Goal: Information Seeking & Learning: Check status

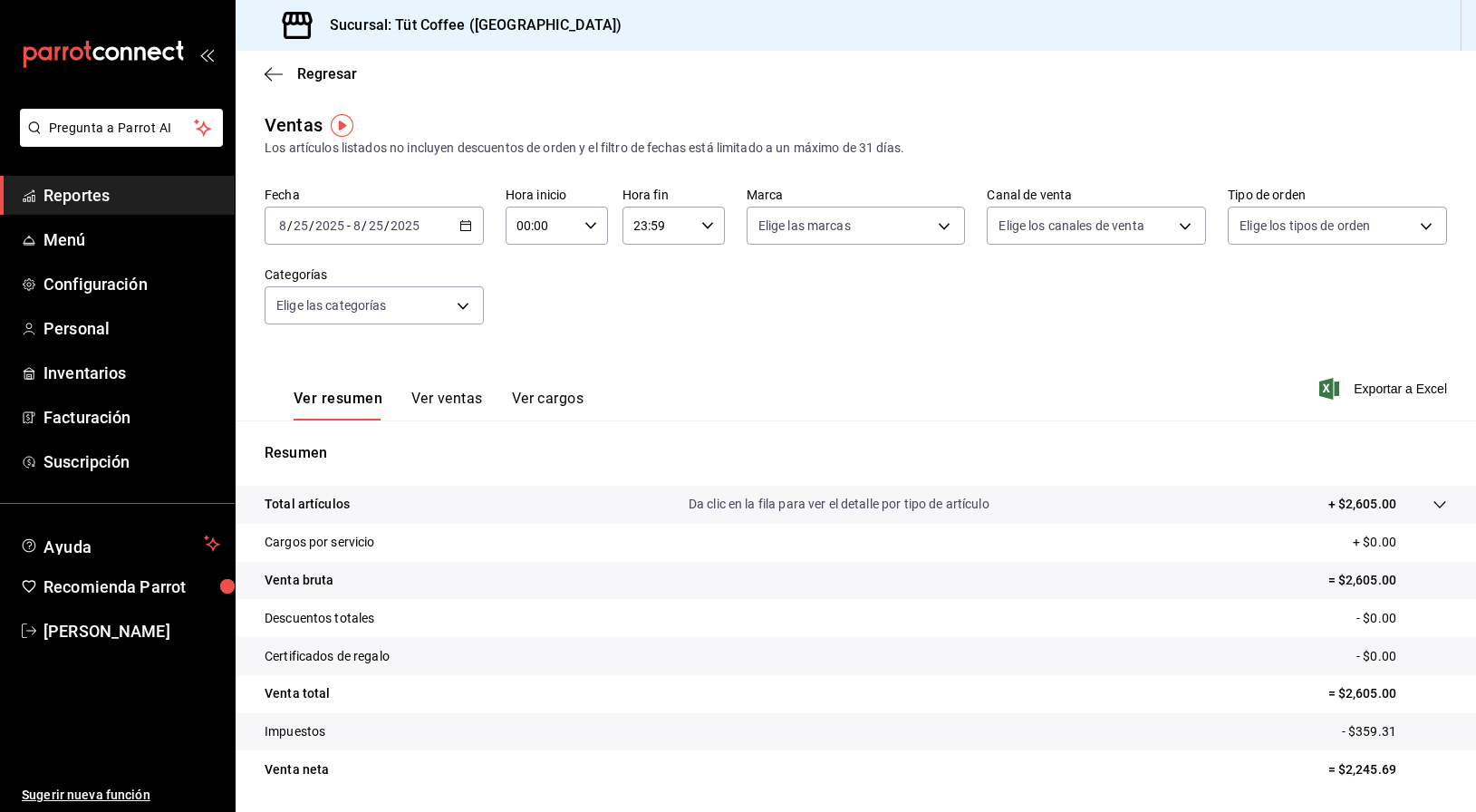
click at [470, 221] on \(Stroke\) "button" at bounding box center [465, 226] width 11 height 10
click at [450, 401] on button "Ver ventas" at bounding box center [447, 404] width 72 height 31
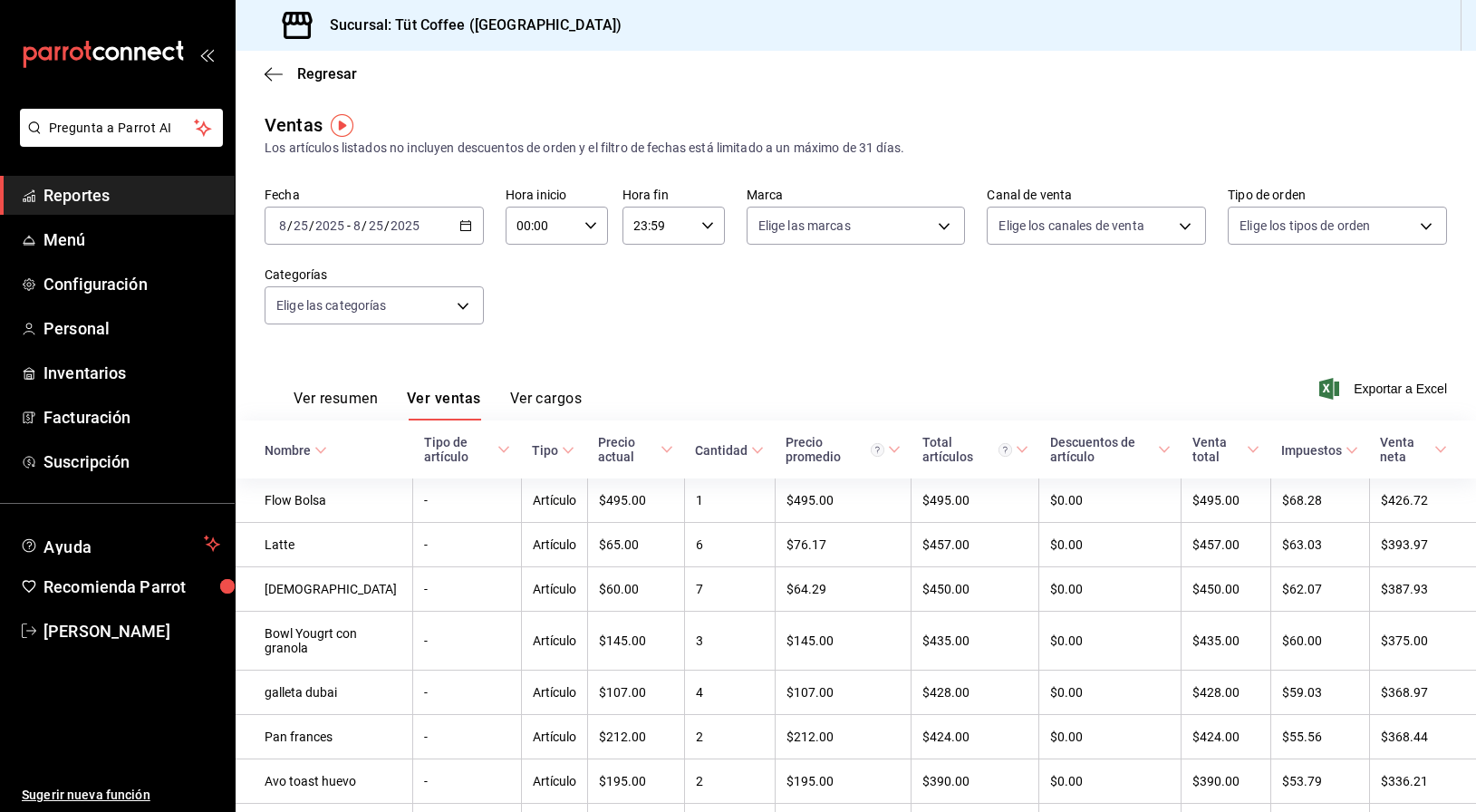
click at [527, 394] on button "Ver cargos" at bounding box center [546, 404] width 73 height 31
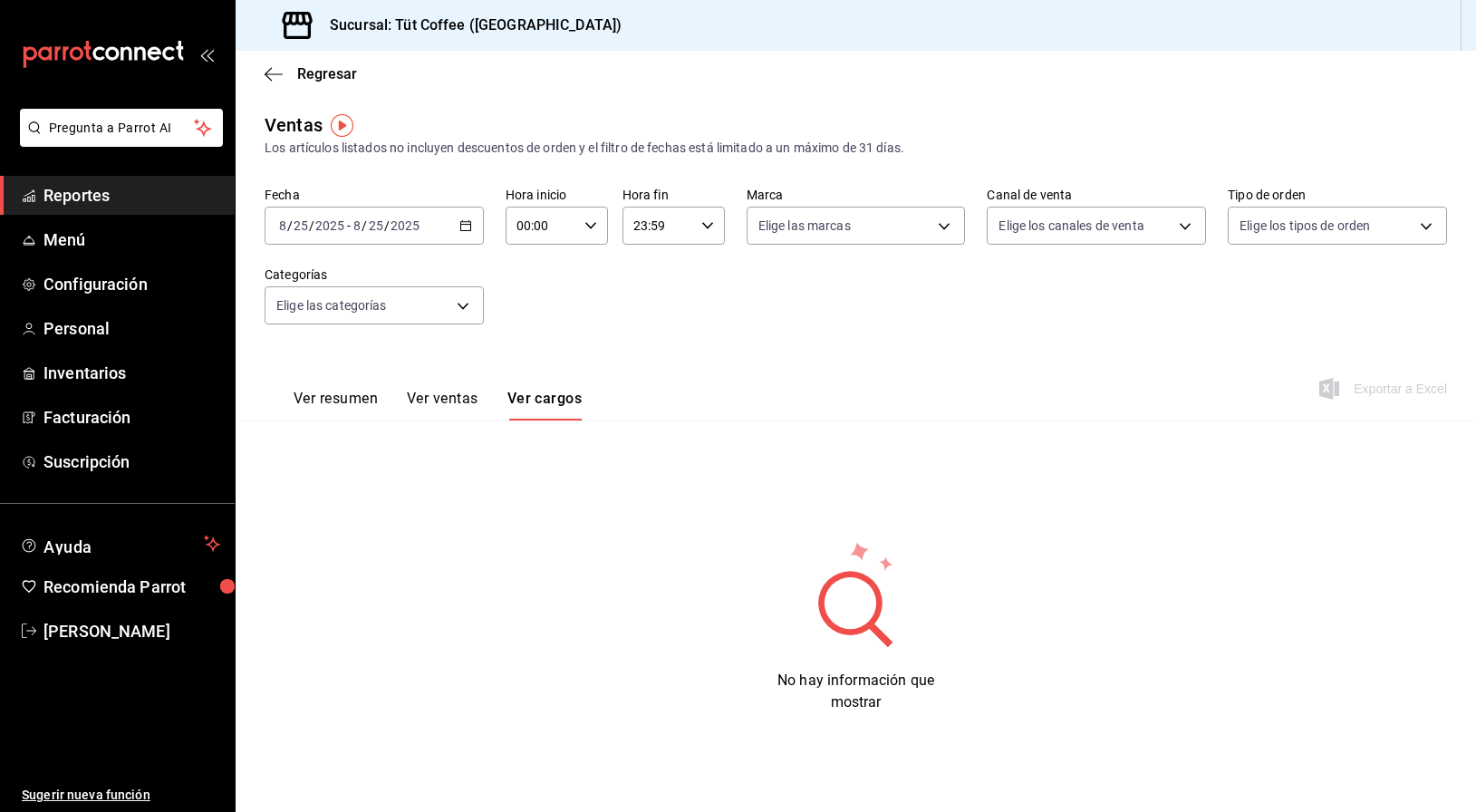
click at [329, 398] on button "Ver resumen" at bounding box center [335, 404] width 84 height 31
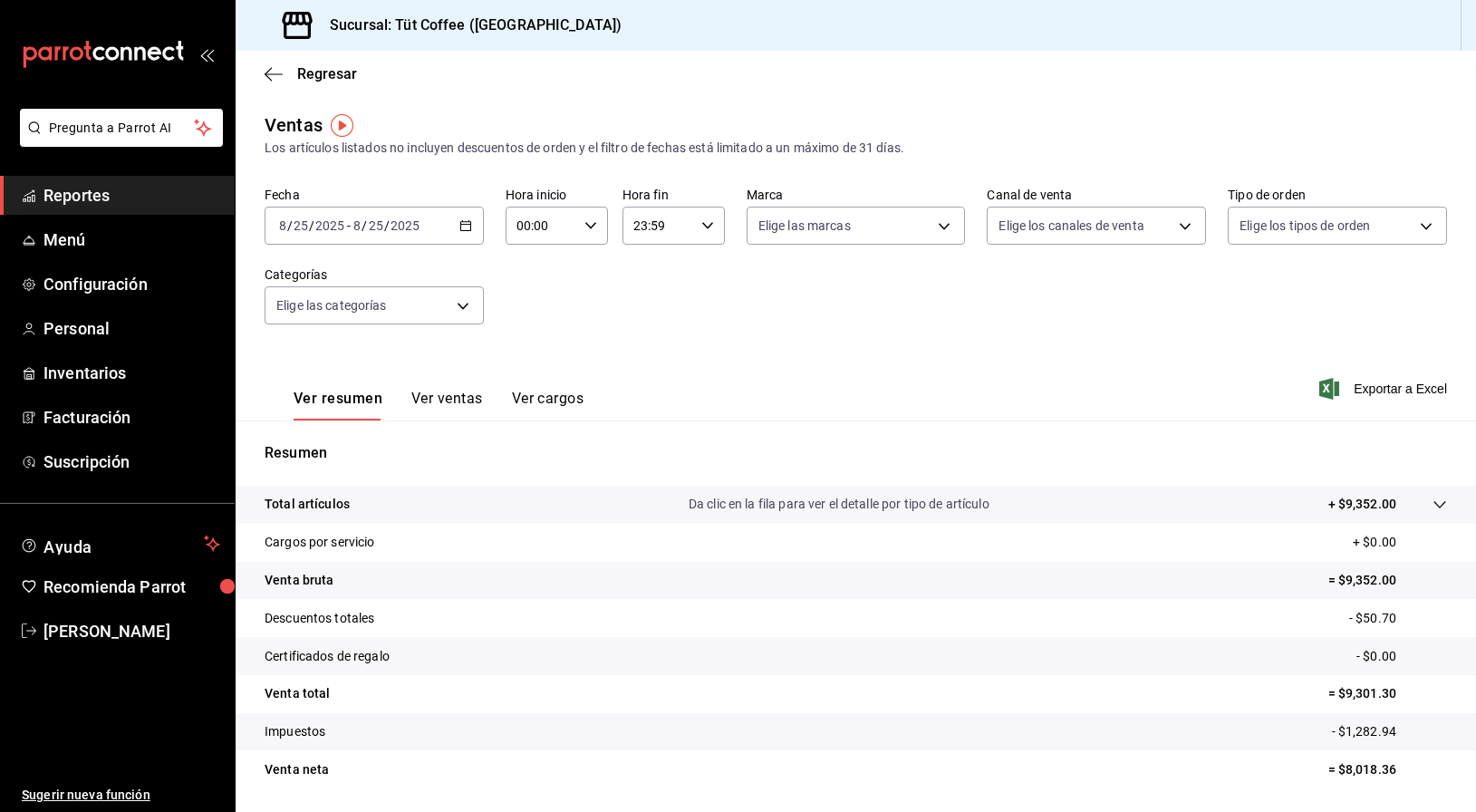
click at [433, 400] on button "Ver ventas" at bounding box center [447, 404] width 72 height 31
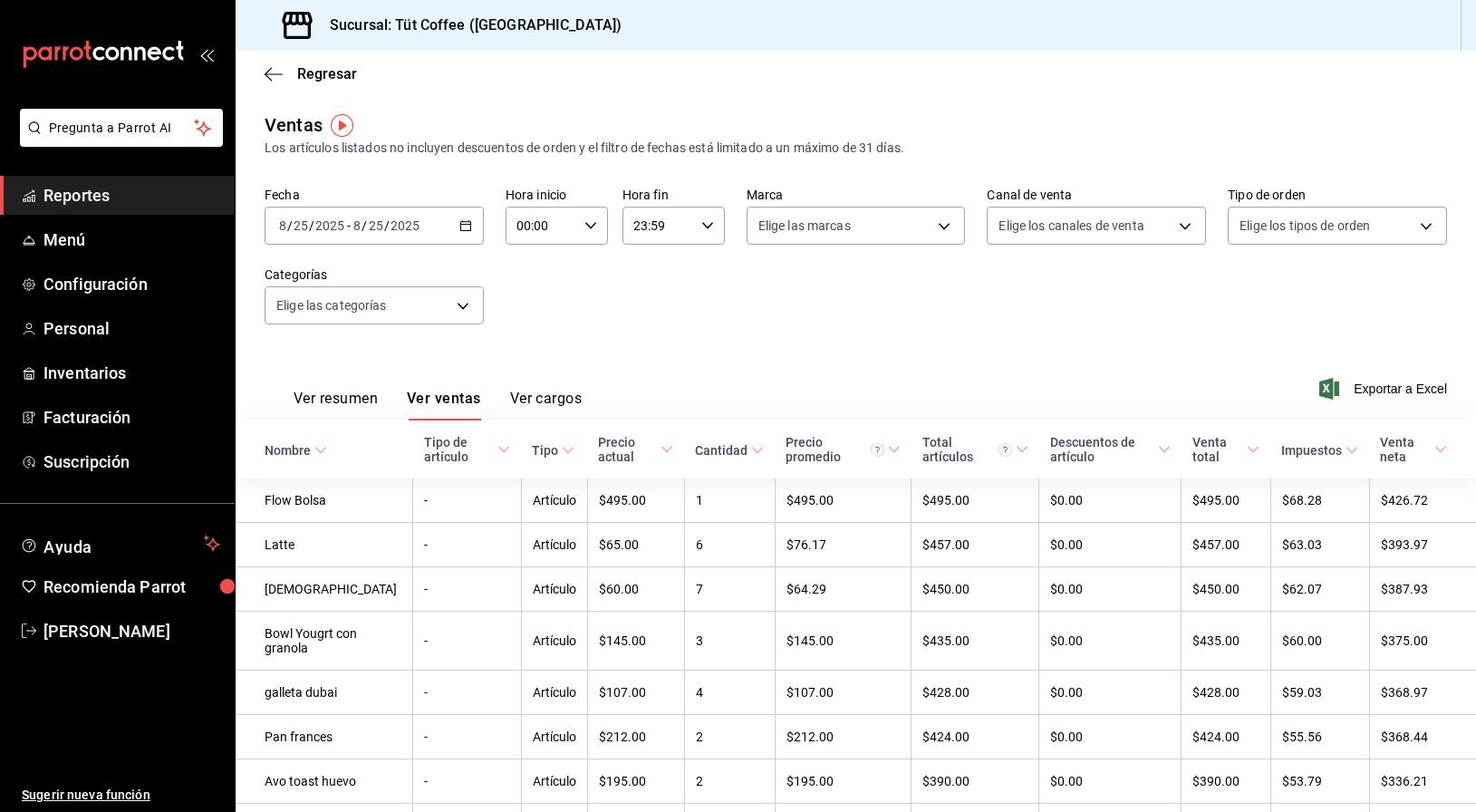
click at [121, 201] on span "Reportes" at bounding box center [132, 195] width 177 height 25
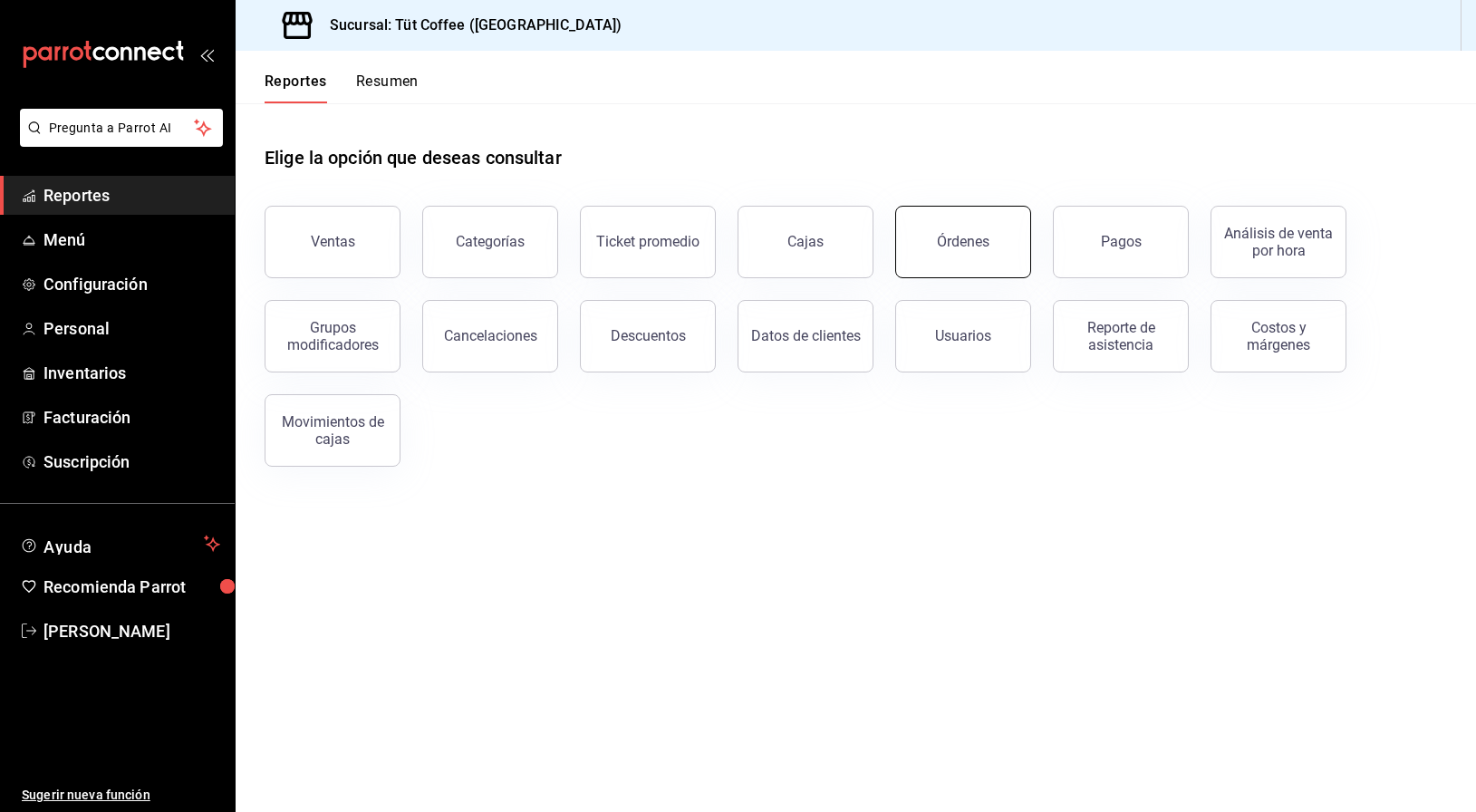
click at [958, 239] on div "Órdenes" at bounding box center [963, 240] width 53 height 17
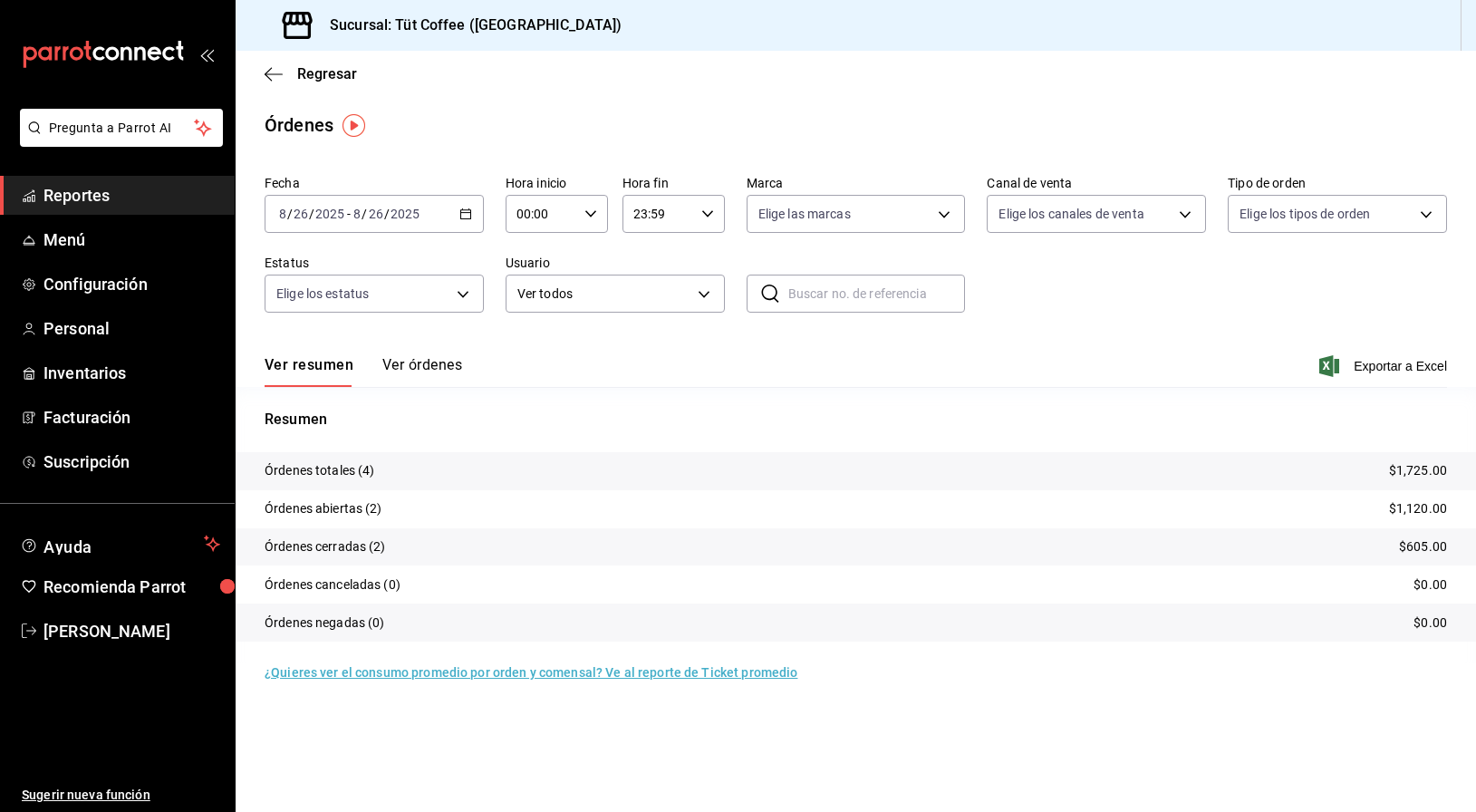
click at [408, 374] on button "Ver órdenes" at bounding box center [422, 371] width 80 height 31
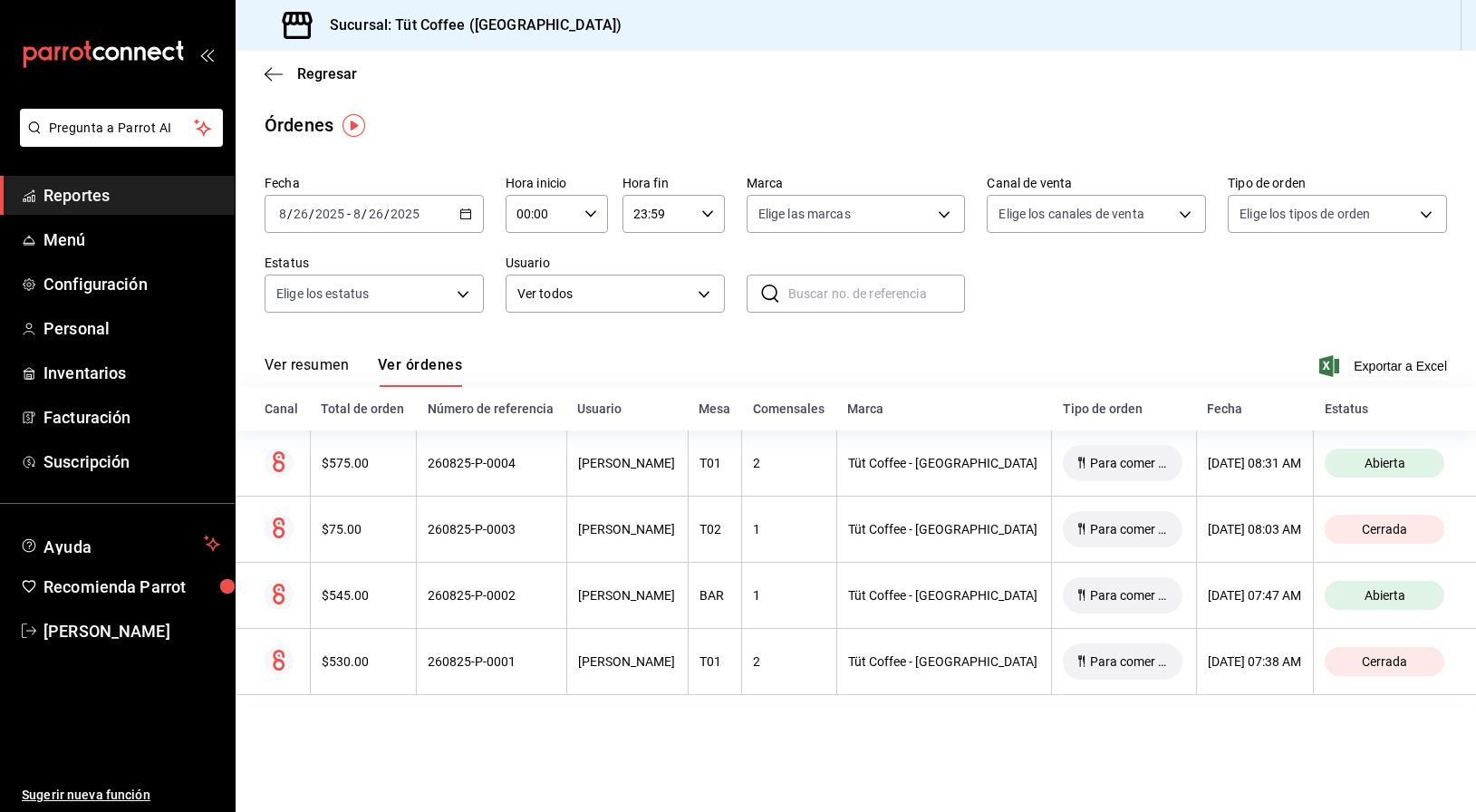
click at [315, 361] on button "Ver resumen" at bounding box center [306, 371] width 84 height 31
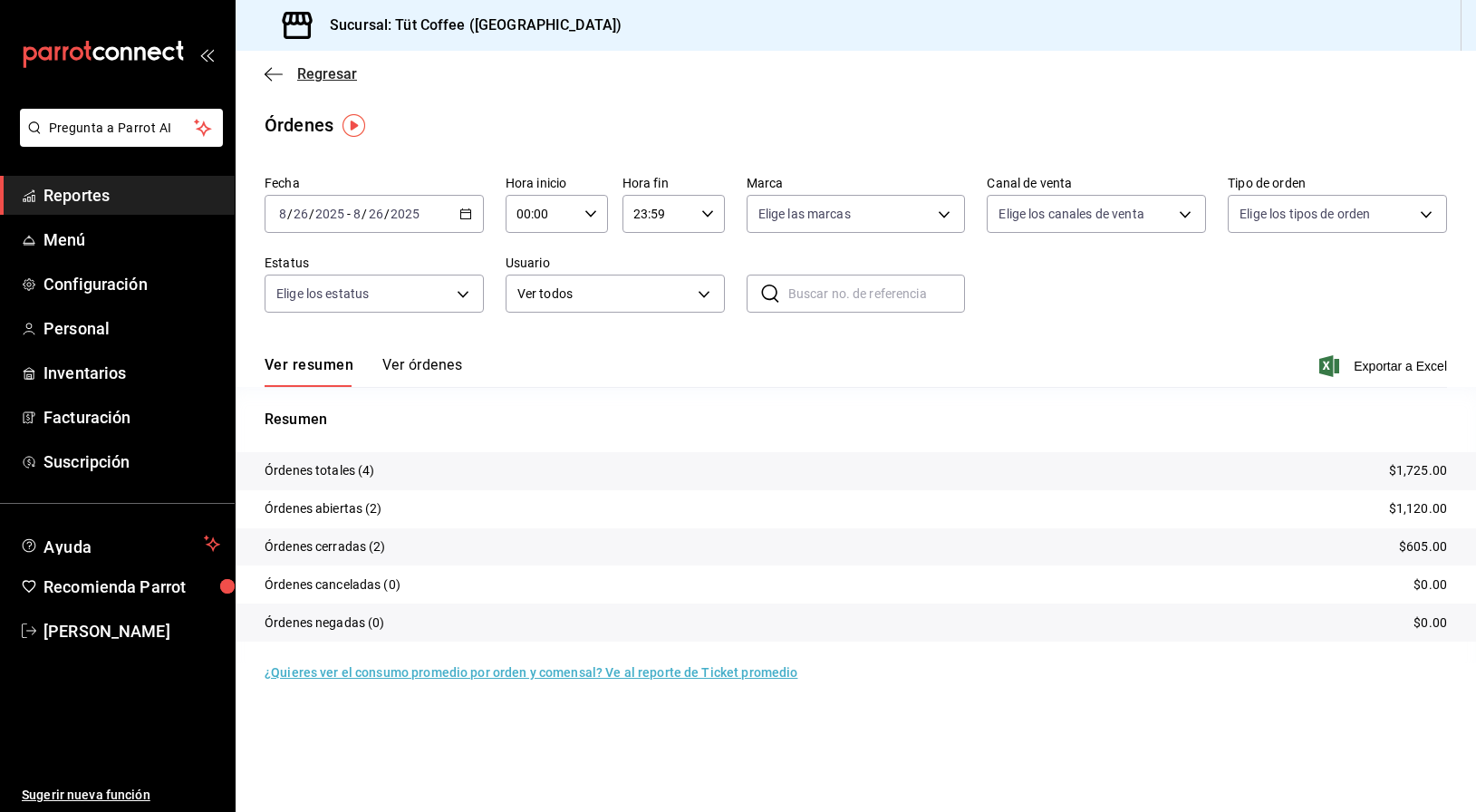
click at [271, 66] on icon "button" at bounding box center [273, 74] width 18 height 16
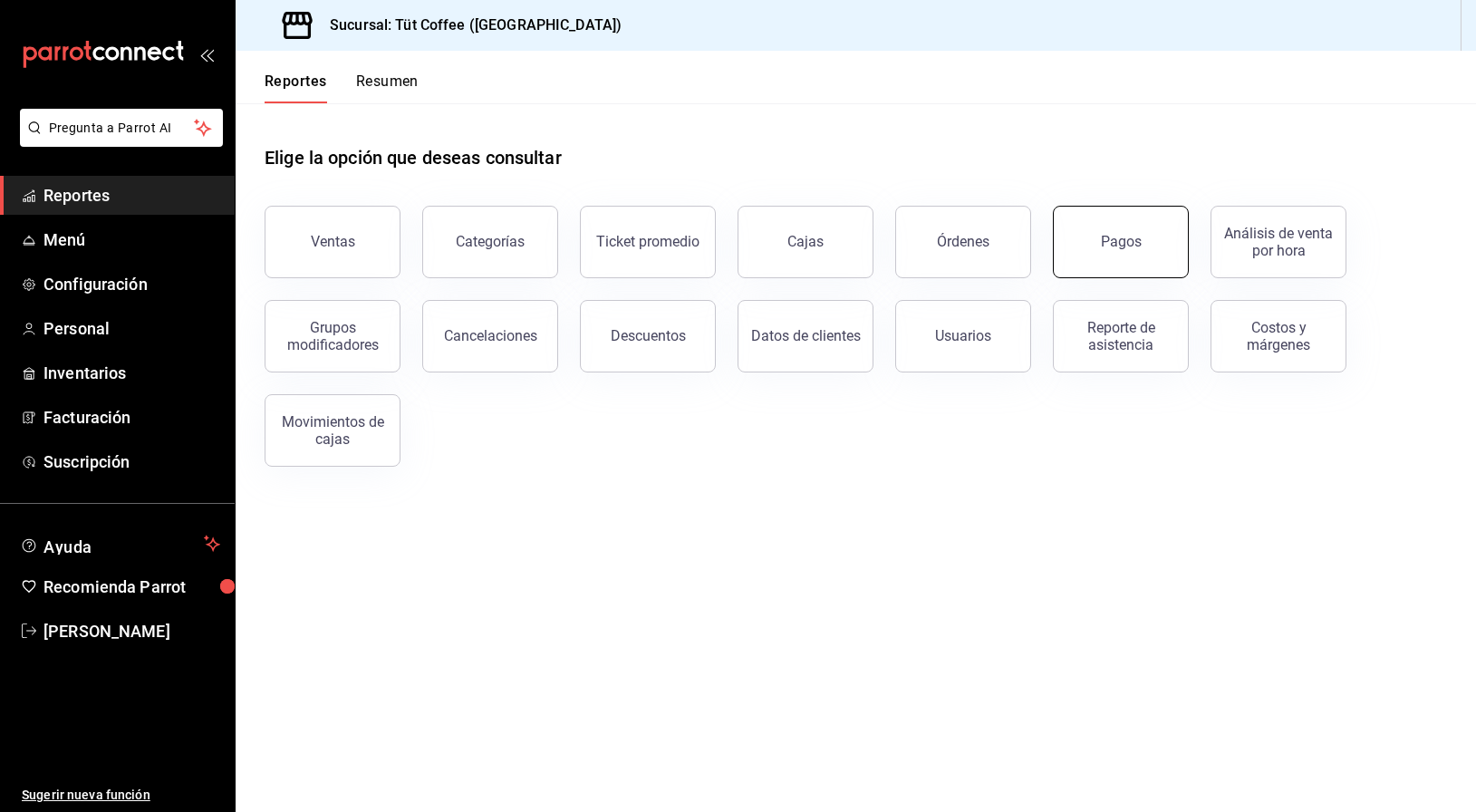
click at [1135, 249] on div "Pagos" at bounding box center [1121, 240] width 41 height 17
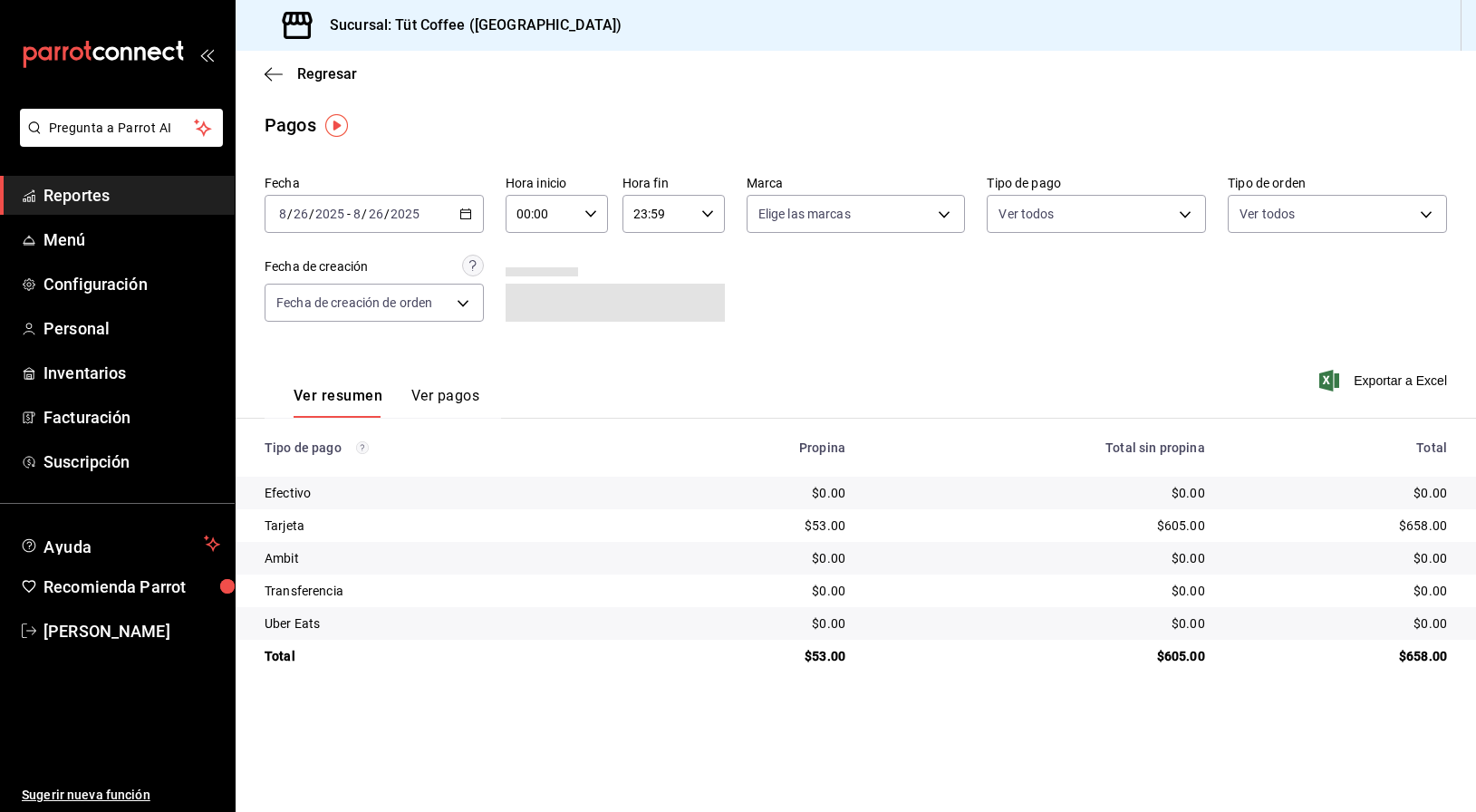
click at [474, 208] on div "[DATE] [DATE] - [DATE] [DATE]" at bounding box center [374, 213] width 220 height 38
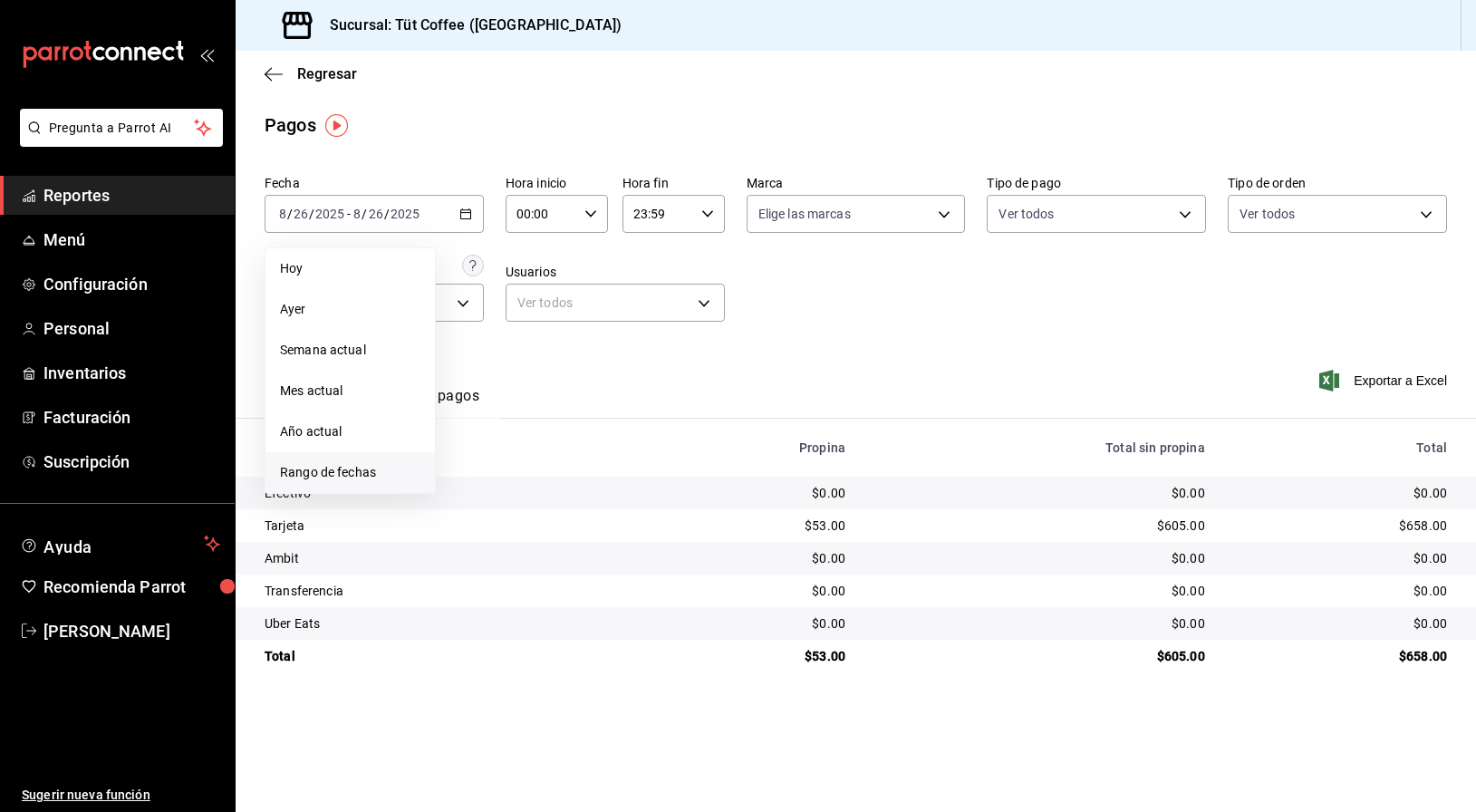
click at [339, 477] on span "Rango de fechas" at bounding box center [350, 472] width 141 height 19
click at [469, 495] on abbr "25" at bounding box center [473, 493] width 12 height 13
click at [507, 494] on abbr "26" at bounding box center [505, 493] width 12 height 13
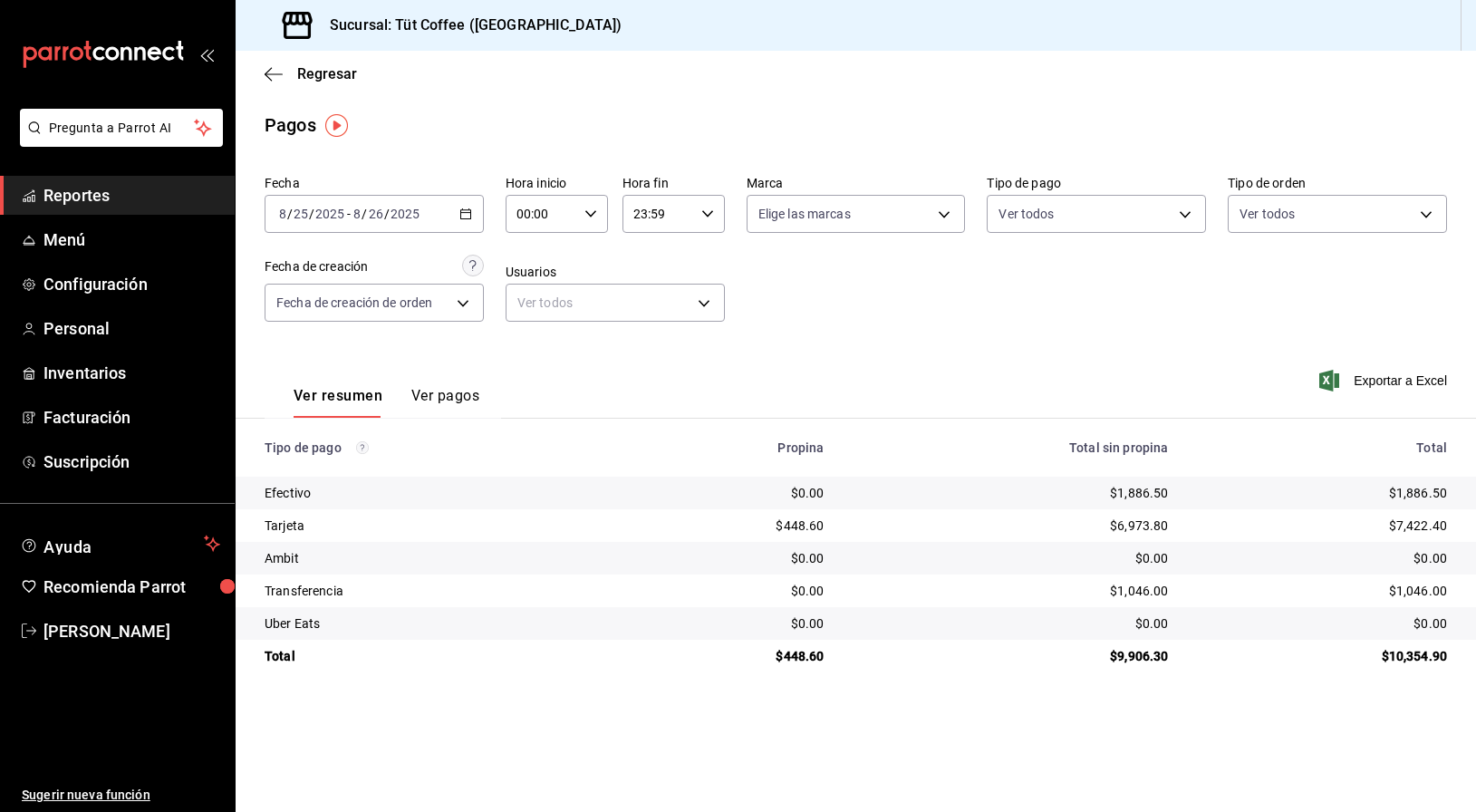
click at [954, 321] on div "Fecha [DATE] [DATE] - [DATE] [DATE] Hora inicio 00:00 Hora inicio Hora fin 23:5…" at bounding box center [855, 255] width 1183 height 176
